Goal: Task Accomplishment & Management: Manage account settings

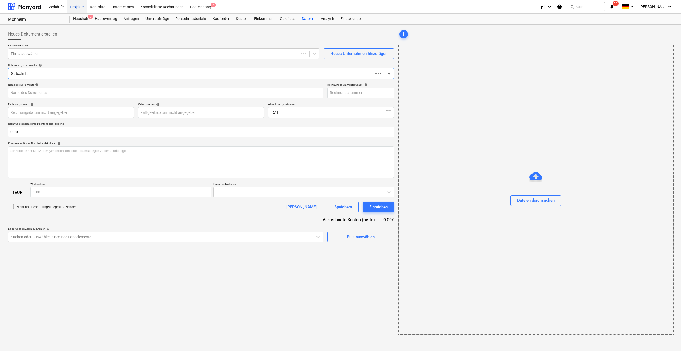
click at [75, 10] on div "Projekte" at bounding box center [77, 7] width 20 height 14
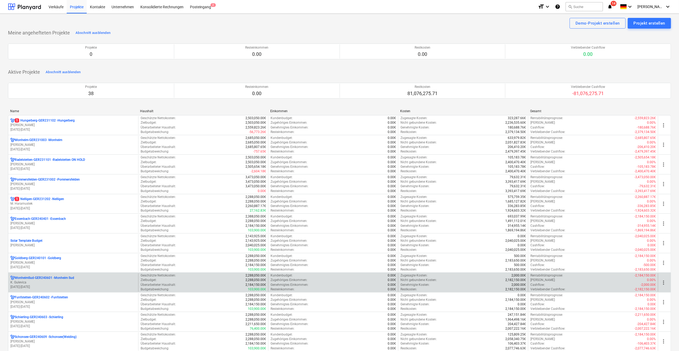
click at [33, 280] on p "K. Gulevica" at bounding box center [73, 282] width 126 height 5
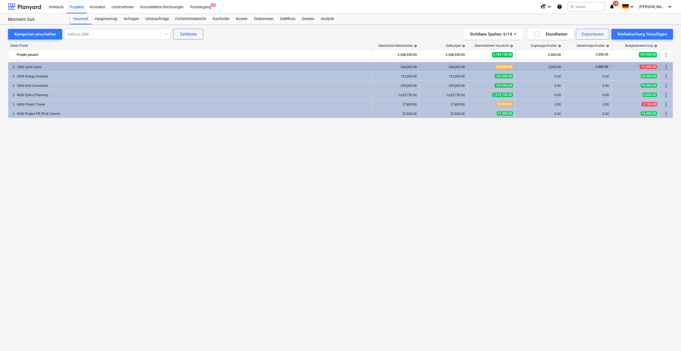
click at [9, 65] on div "keyboard_arrow_right 1000 Land Costs" at bounding box center [189, 67] width 363 height 9
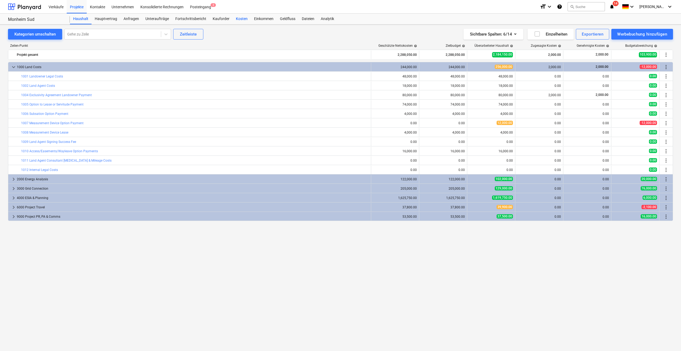
click at [238, 19] on div "Kosten" at bounding box center [242, 19] width 18 height 11
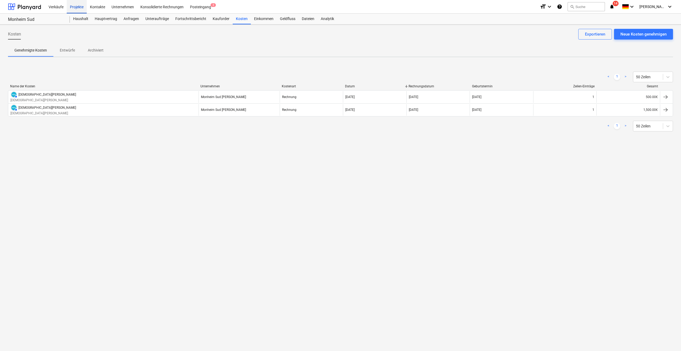
click at [74, 7] on div "Projekte" at bounding box center [77, 7] width 20 height 14
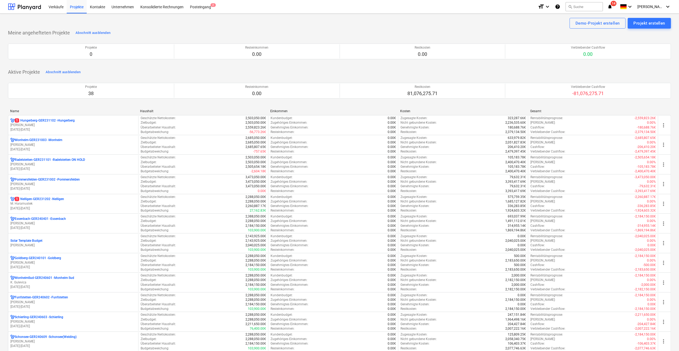
click at [31, 324] on p "[DATE] - [DATE]" at bounding box center [73, 326] width 126 height 5
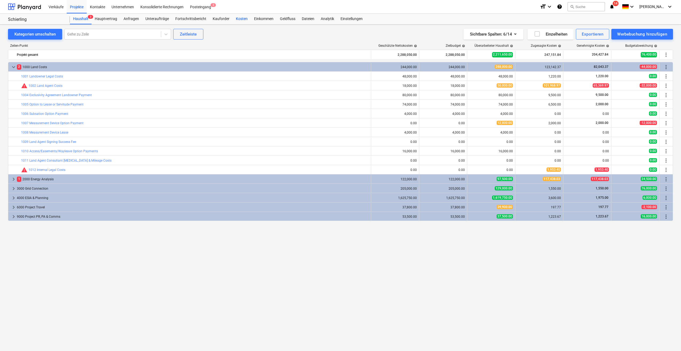
click at [233, 19] on div "Kosten" at bounding box center [242, 19] width 18 height 11
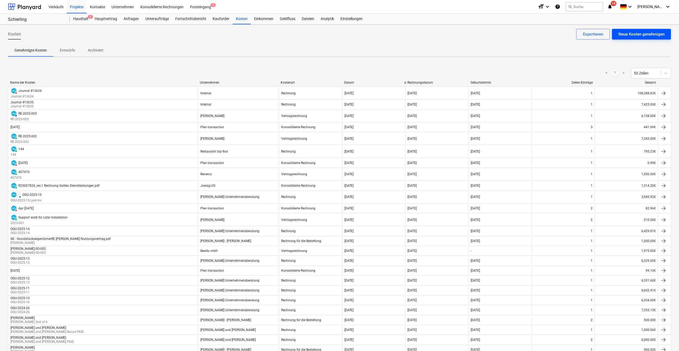
click at [628, 32] on div "Neue Kosten genehmigen" at bounding box center [642, 34] width 46 height 7
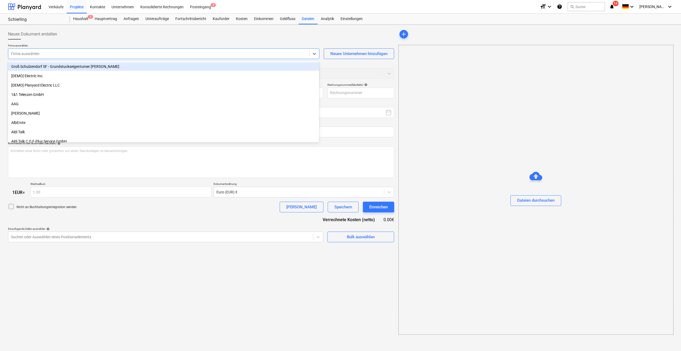
click at [124, 56] on div at bounding box center [159, 53] width 296 height 5
type input "S"
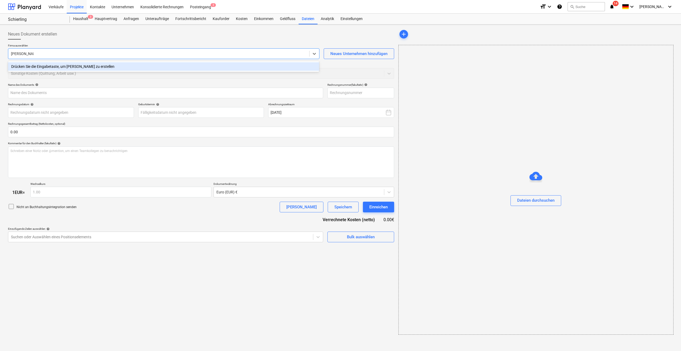
type input "[PERSON_NAME]"
click at [99, 66] on div "Drücken Sie die Eingabetaste, um [PERSON_NAME] zu erstellen" at bounding box center [163, 66] width 311 height 9
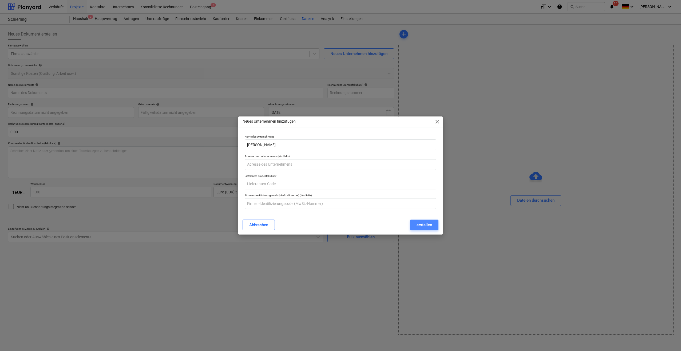
click at [427, 225] on div "erstellen" at bounding box center [424, 224] width 15 height 7
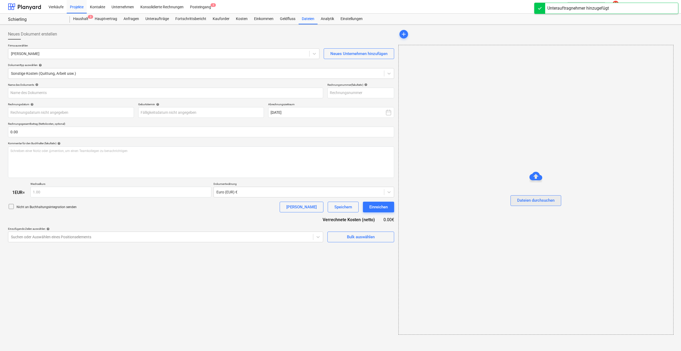
click at [545, 199] on div "Dateien durchsuchen" at bounding box center [535, 200] width 37 height 7
click at [531, 201] on div "Dateien durchsuchen" at bounding box center [535, 200] width 37 height 7
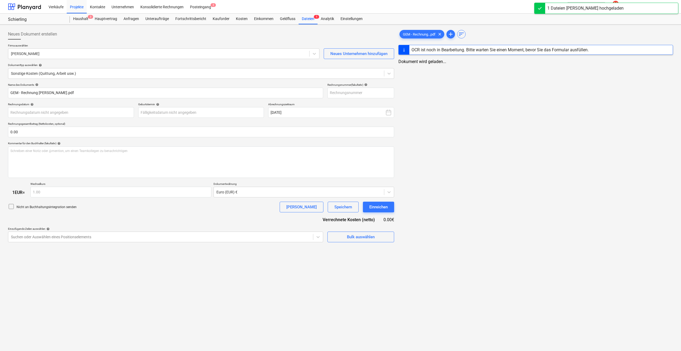
type input "GEM - Rechnung [PERSON_NAME].pdf"
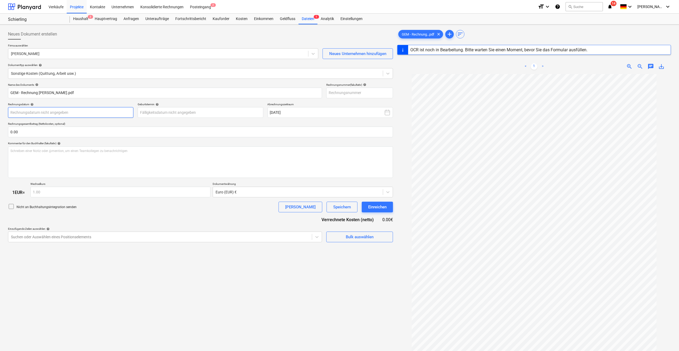
click at [67, 112] on body "Verkäufe Projekte Kontakte Unternehmen Konsolidierte Rechnungen Posteingang 2 f…" at bounding box center [339, 175] width 679 height 351
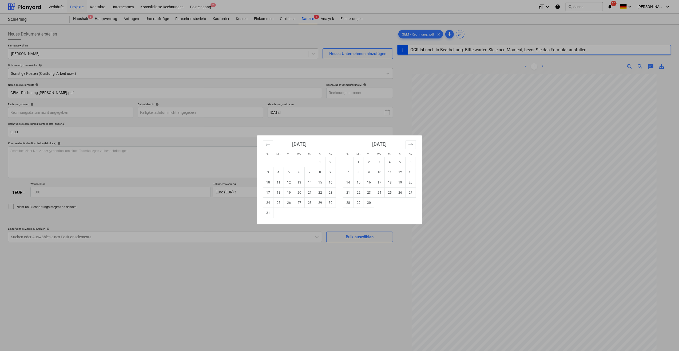
click at [308, 204] on td "28" at bounding box center [310, 202] width 10 height 10
type input "[DATE]"
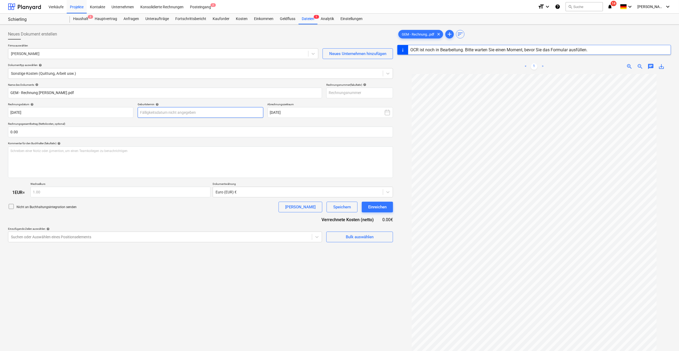
click at [168, 113] on body "Verkäufe Projekte Kontakte Unternehmen Konsolidierte Rechnungen Posteingang 2 f…" at bounding box center [339, 175] width 679 height 351
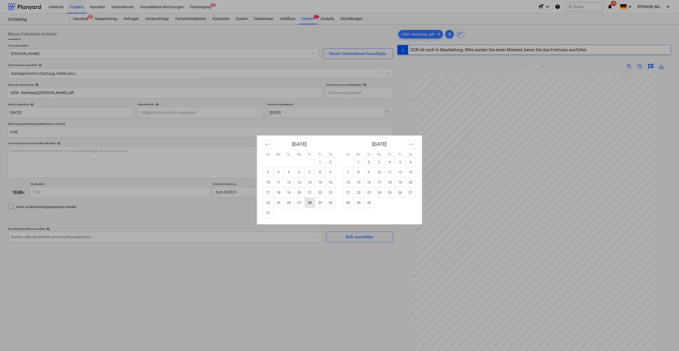
click at [310, 204] on td "28" at bounding box center [310, 202] width 10 height 10
type input "[DATE]"
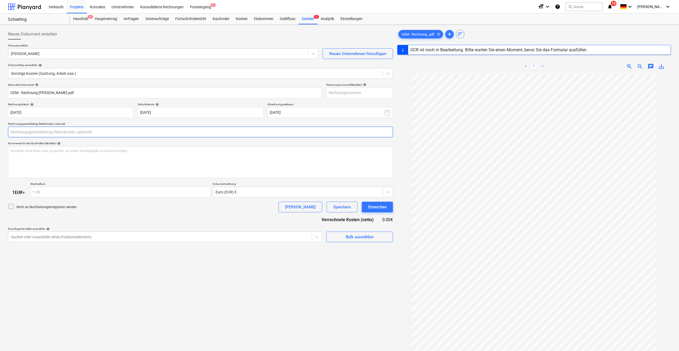
click at [52, 137] on input "text" at bounding box center [200, 131] width 385 height 11
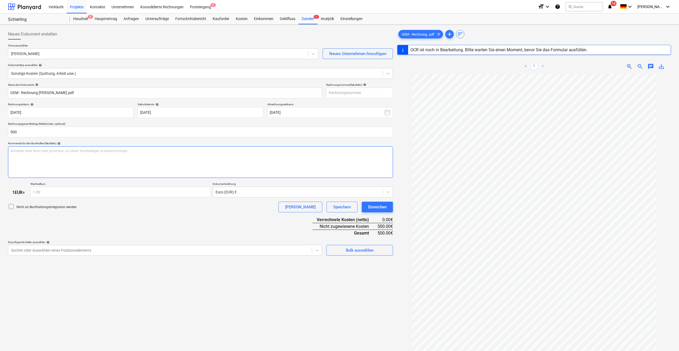
type input "500.00"
click at [40, 161] on div "Schreiben einer Notiz oder @mention, um einen Teamkollegen zu benachrichtigen ﻿" at bounding box center [200, 161] width 385 height 31
click at [78, 160] on div "landownwer bill" at bounding box center [200, 161] width 385 height 31
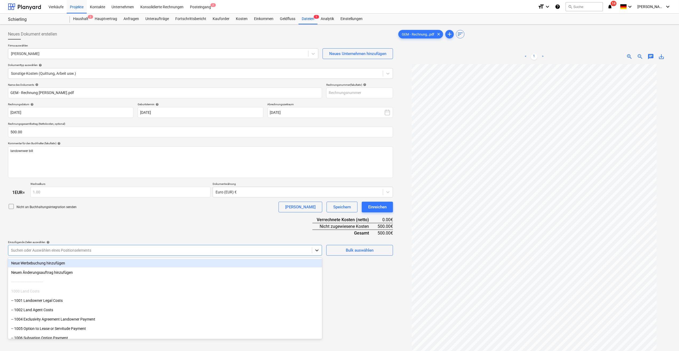
click at [318, 252] on icon at bounding box center [316, 249] width 5 height 5
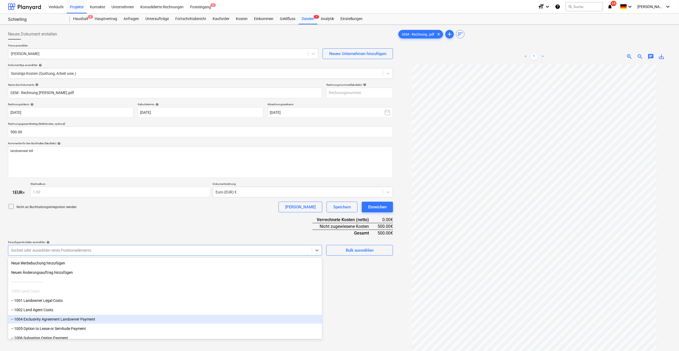
click at [33, 319] on div "-- 1004 Exclusivity Agreement Landowner Payment" at bounding box center [165, 319] width 314 height 9
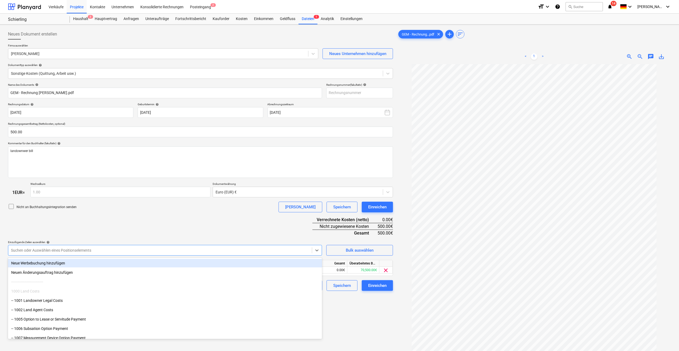
click at [119, 211] on div "Nicht an Buchhaltungsintegration senden Klare Speichern Einreichen" at bounding box center [200, 206] width 385 height 11
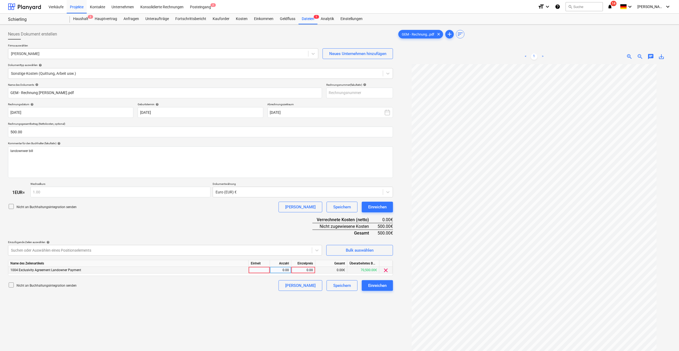
click at [256, 271] on div at bounding box center [259, 270] width 21 height 7
type input "psch"
type input "500"
click at [378, 286] on div "Einreichen" at bounding box center [377, 285] width 18 height 7
